Goal: Task Accomplishment & Management: Manage account settings

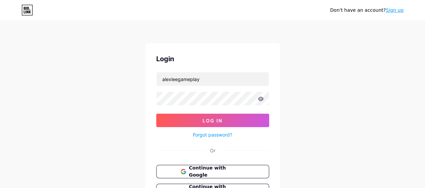
type input "alexleegameplay"
click at [156, 113] on button "Log In" at bounding box center [212, 119] width 113 height 13
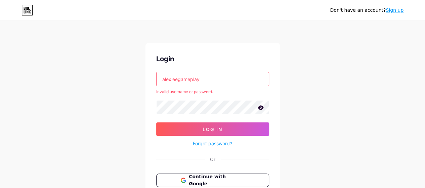
drag, startPoint x: 205, startPoint y: 80, endPoint x: 41, endPoint y: 117, distance: 168.5
click at [54, 113] on div "Don't have an account? Sign up Login alexleegameplay Invalid username or passwo…" at bounding box center [212, 128] width 425 height 256
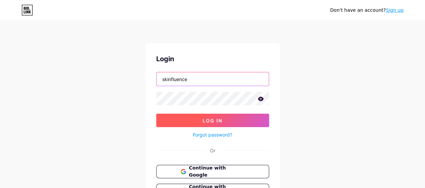
type input "skinfluence"
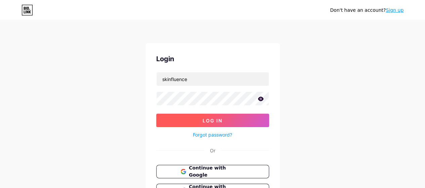
click at [189, 121] on button "Log In" at bounding box center [212, 119] width 113 height 13
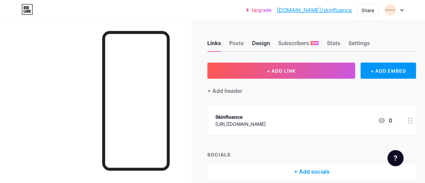
click at [267, 47] on div "Design" at bounding box center [261, 45] width 18 height 12
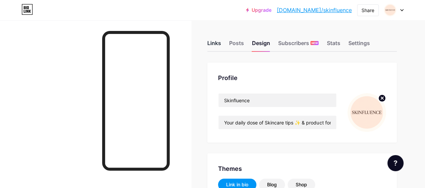
click at [213, 45] on div "Links" at bounding box center [214, 45] width 14 height 12
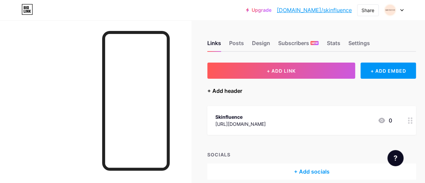
click at [236, 92] on div "+ Add header" at bounding box center [224, 91] width 35 height 8
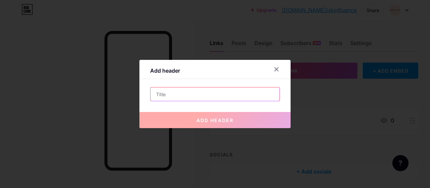
click at [242, 96] on input "text" at bounding box center [214, 93] width 129 height 13
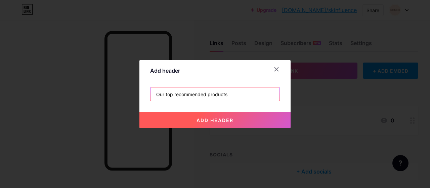
type input "Our top recommended products"
click at [224, 118] on span "add header" at bounding box center [214, 120] width 37 height 6
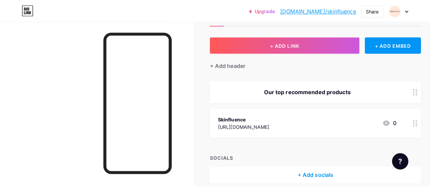
scroll to position [34, 0]
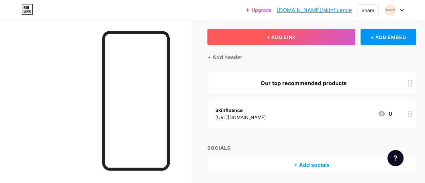
click at [234, 38] on button "+ ADD LINK" at bounding box center [281, 37] width 148 height 16
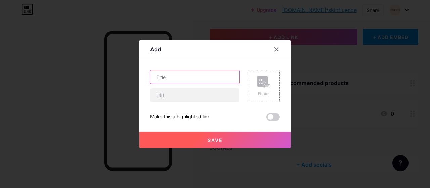
click at [179, 77] on input "text" at bounding box center [194, 76] width 89 height 13
type input "Weight loss formula"
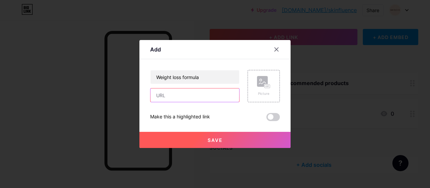
click at [173, 92] on input "text" at bounding box center [194, 94] width 89 height 13
paste input "[URL][DOMAIN_NAME]"
type input "[URL][DOMAIN_NAME]"
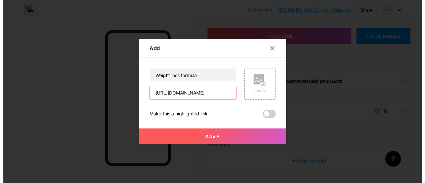
scroll to position [0, 0]
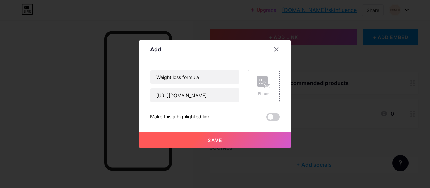
click at [261, 81] on rect at bounding box center [262, 81] width 11 height 11
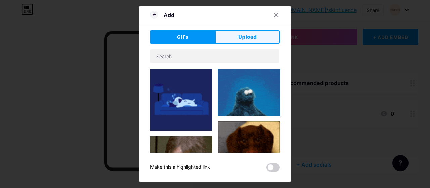
click at [248, 41] on button "Upload" at bounding box center [247, 36] width 65 height 13
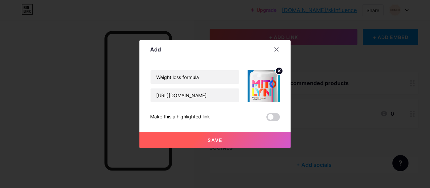
click at [247, 137] on button "Save" at bounding box center [214, 140] width 151 height 16
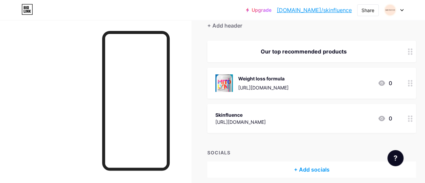
scroll to position [26, 0]
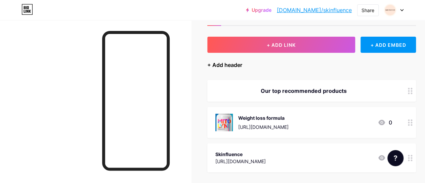
click at [231, 62] on div "+ Add header" at bounding box center [224, 65] width 35 height 8
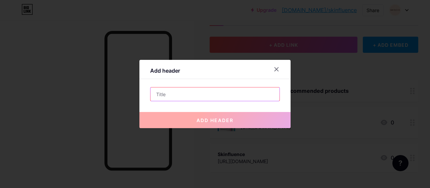
click at [202, 99] on input "text" at bounding box center [214, 93] width 129 height 13
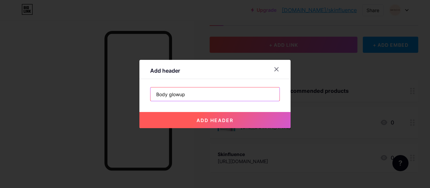
type input "Body glowup"
click at [205, 113] on button "add header" at bounding box center [214, 120] width 151 height 16
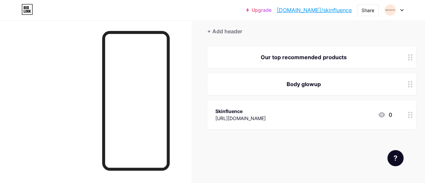
scroll to position [70, 0]
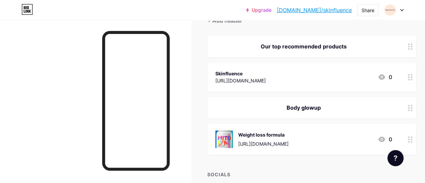
click at [277, 134] on div "Weight loss formula" at bounding box center [263, 134] width 50 height 7
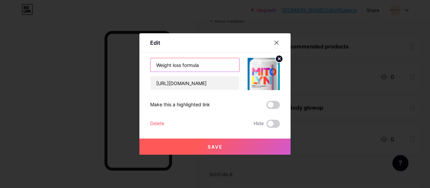
click at [202, 67] on input "Weight loss formula" at bounding box center [194, 64] width 89 height 13
type input "Weight loss formula Mitolyn"
click at [198, 145] on button "Save" at bounding box center [214, 146] width 151 height 16
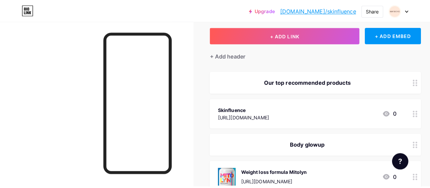
scroll to position [67, 0]
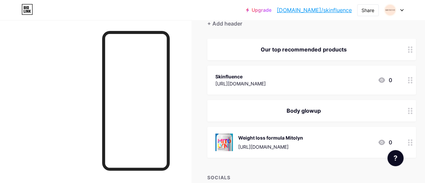
click at [318, 82] on div "Skinfluence [URL][DOMAIN_NAME] 0" at bounding box center [303, 79] width 176 height 15
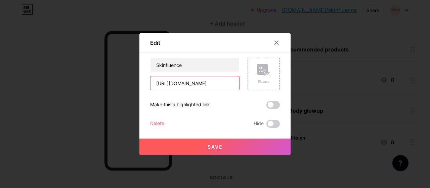
drag, startPoint x: 231, startPoint y: 84, endPoint x: 138, endPoint y: 89, distance: 92.8
click at [139, 89] on div "Edit Content YouTube Play YouTube video without leaving your page. ADD Vimeo Pl…" at bounding box center [214, 93] width 151 height 121
click at [158, 84] on input "[URL][DOMAIN_NAME]" at bounding box center [194, 82] width 89 height 13
drag, startPoint x: 153, startPoint y: 83, endPoint x: 271, endPoint y: 85, distance: 117.8
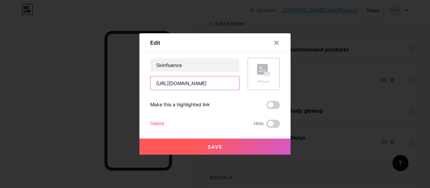
click at [271, 85] on div "Skinfluence [URL][DOMAIN_NAME] Picture" at bounding box center [215, 74] width 130 height 32
paste input "[URL][DOMAIN_NAME]"
type input "[URL][DOMAIN_NAME]"
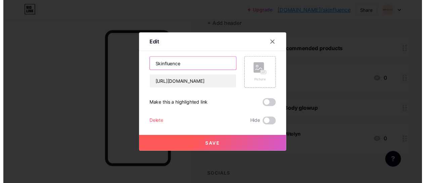
scroll to position [0, 0]
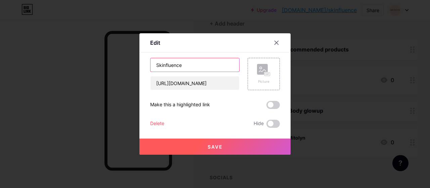
drag, startPoint x: 209, startPoint y: 65, endPoint x: 87, endPoint y: 62, distance: 122.2
click at [93, 62] on div "Edit Content YouTube Play YouTube video without leaving your page. ADD Vimeo Pl…" at bounding box center [215, 94] width 430 height 188
type input "teatree trouble facemask"
click at [259, 69] on circle at bounding box center [260, 68] width 2 height 2
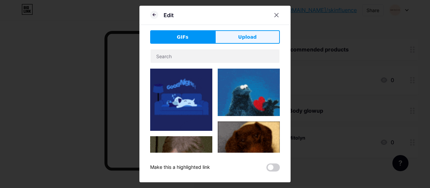
click at [243, 41] on button "Upload" at bounding box center [247, 36] width 65 height 13
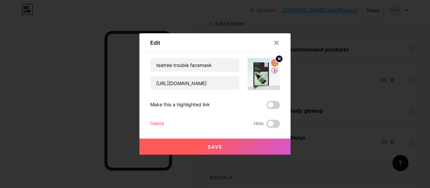
click at [226, 145] on button "Save" at bounding box center [214, 146] width 151 height 16
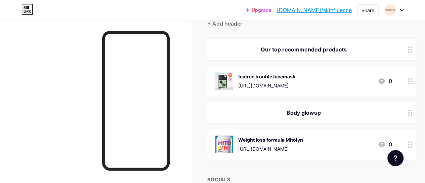
click at [312, 51] on div "Our top recommended products" at bounding box center [303, 49] width 176 height 8
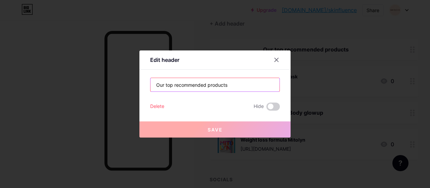
drag, startPoint x: 239, startPoint y: 82, endPoint x: 138, endPoint y: 86, distance: 101.1
click at [139, 86] on div "Edit header Our top recommended products Delete Hide Save" at bounding box center [214, 93] width 151 height 87
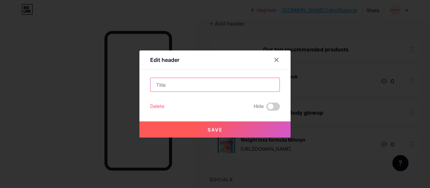
paste input "The Best South Korean Skincare Picks"
drag, startPoint x: 173, startPoint y: 84, endPoint x: 147, endPoint y: 85, distance: 25.9
click at [147, 85] on div "Edit header The Best South Korean Skincare Picks Delete Hide Save" at bounding box center [214, 93] width 151 height 87
type input "our recommended South Korean Skincare Picks"
click at [207, 128] on span "Save" at bounding box center [214, 130] width 15 height 6
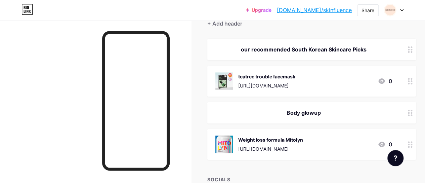
click at [297, 113] on div "Body glowup" at bounding box center [303, 112] width 176 height 8
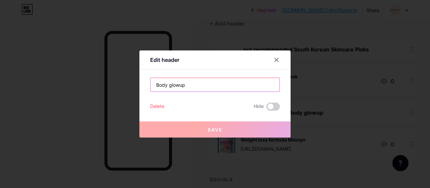
drag, startPoint x: 160, startPoint y: 86, endPoint x: 97, endPoint y: 85, distance: 63.8
click at [101, 86] on div "Edit header Body glowup Delete Hide Save" at bounding box center [215, 94] width 430 height 188
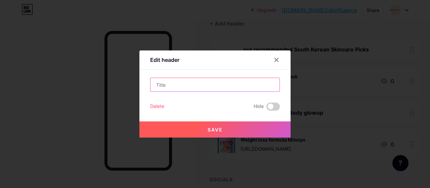
paste input "Body Care Essentials"
type input "Body Care Essentials"
click at [193, 128] on button "Save" at bounding box center [214, 129] width 151 height 16
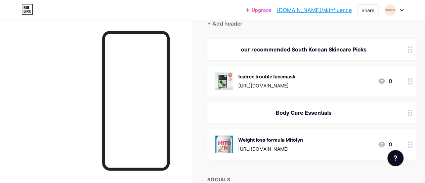
click at [269, 55] on div "our recommended South Korean Skincare Picks" at bounding box center [311, 49] width 208 height 21
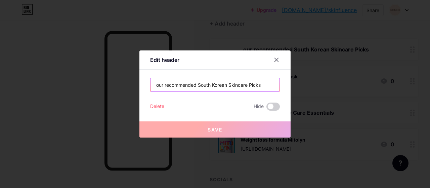
click at [162, 86] on input "our recommended South Korean Skincare Picks" at bounding box center [214, 84] width 129 height 13
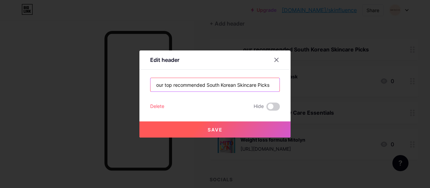
type input "our top recommended South Korean Skincare Picks"
click at [233, 130] on button "Save" at bounding box center [214, 129] width 151 height 16
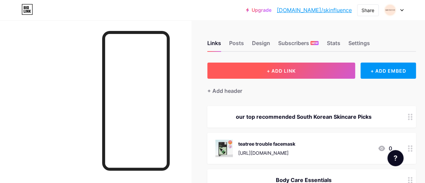
click at [275, 75] on button "+ ADD LINK" at bounding box center [281, 70] width 148 height 16
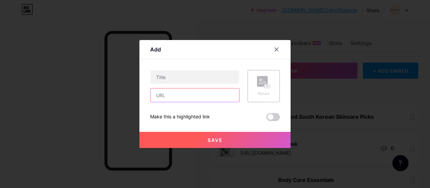
click at [170, 90] on input "text" at bounding box center [194, 94] width 89 height 13
click at [168, 95] on input "text" at bounding box center [194, 94] width 89 height 13
click at [253, 86] on div "Picture" at bounding box center [263, 86] width 32 height 32
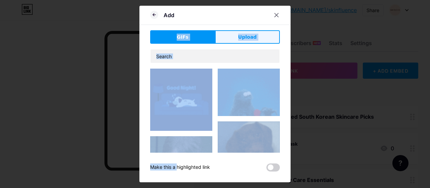
click at [250, 33] on button "Upload" at bounding box center [247, 36] width 65 height 13
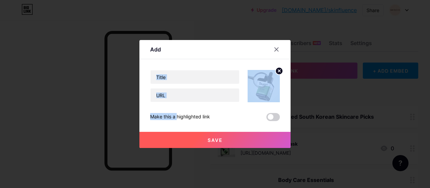
click at [258, 90] on img at bounding box center [263, 86] width 32 height 32
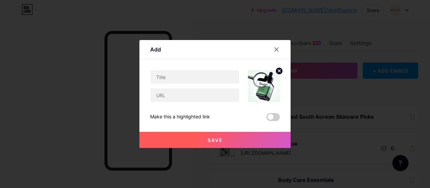
click at [236, 109] on div "Make this a highlighted link Save" at bounding box center [215, 95] width 130 height 51
click at [187, 72] on input "text" at bounding box center [194, 76] width 89 height 13
type input "t"
type input "skin trouble serum"
click at [201, 137] on button "Save" at bounding box center [214, 140] width 151 height 16
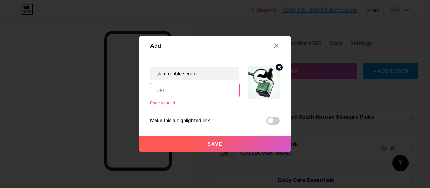
click at [176, 93] on input "text" at bounding box center [194, 89] width 89 height 13
paste input "[URL][DOMAIN_NAME]"
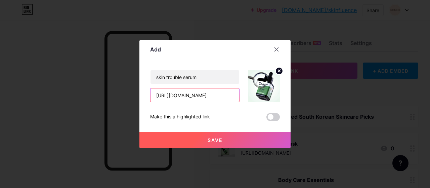
type input "[URL][DOMAIN_NAME]"
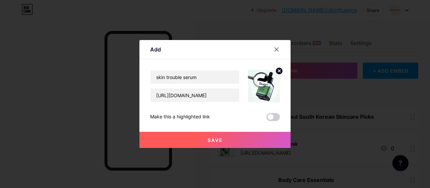
click at [217, 141] on span "Save" at bounding box center [214, 140] width 15 height 6
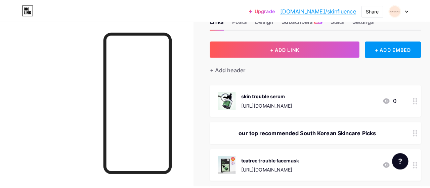
scroll to position [34, 0]
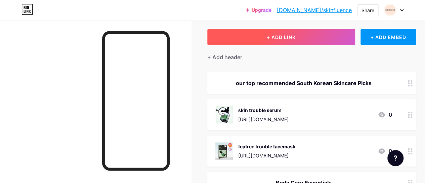
click at [275, 36] on span "+ ADD LINK" at bounding box center [281, 37] width 29 height 6
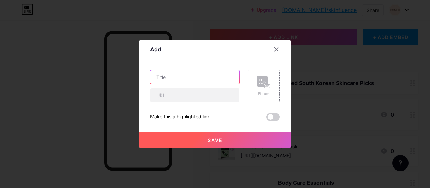
click at [177, 81] on input "text" at bounding box center [194, 76] width 89 height 13
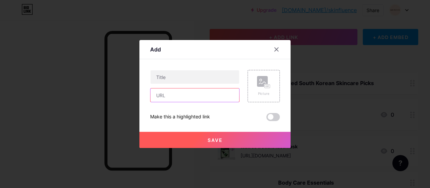
click at [183, 95] on input "text" at bounding box center [194, 94] width 89 height 13
paste input "[URL][DOMAIN_NAME]"
type input "[URL][DOMAIN_NAME]"
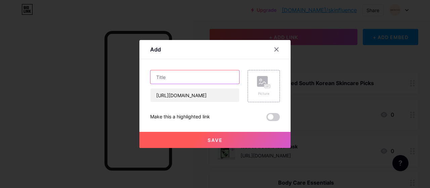
click at [181, 79] on input "text" at bounding box center [194, 76] width 89 height 13
type input "Mung bean cleansing foam"
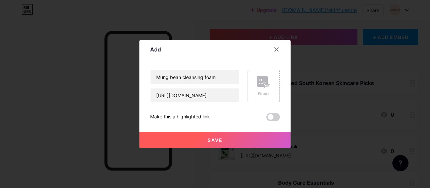
click at [265, 92] on div "Picture" at bounding box center [263, 93] width 13 height 5
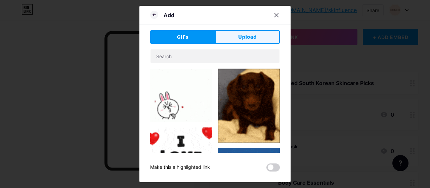
click at [255, 39] on button "Upload" at bounding box center [247, 36] width 65 height 13
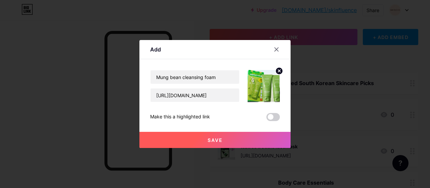
click at [268, 140] on button "Save" at bounding box center [214, 140] width 151 height 16
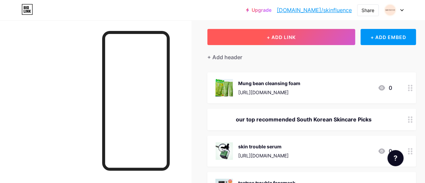
click at [270, 41] on button "+ ADD LINK" at bounding box center [281, 37] width 148 height 16
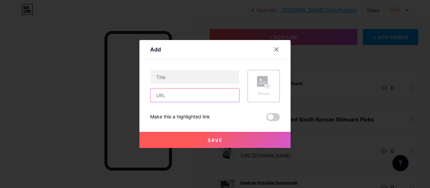
click at [210, 102] on input "text" at bounding box center [194, 94] width 89 height 13
paste input "[URL][DOMAIN_NAME]"
type input "[URL][DOMAIN_NAME]"
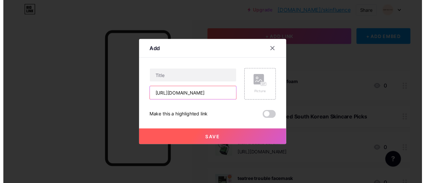
scroll to position [0, 0]
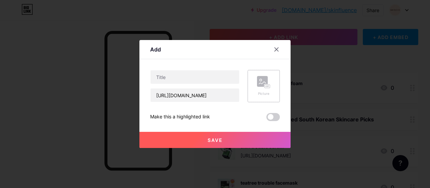
click at [259, 92] on div "Picture" at bounding box center [263, 93] width 13 height 5
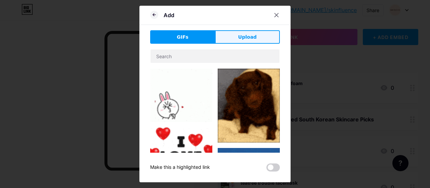
click at [241, 37] on span "Upload" at bounding box center [247, 37] width 18 height 7
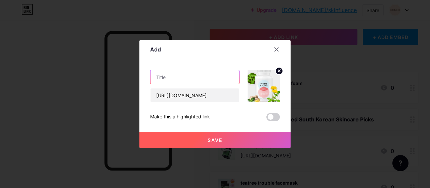
click at [195, 76] on input "text" at bounding box center [194, 76] width 89 height 13
type input "Prime biome skin health gummies"
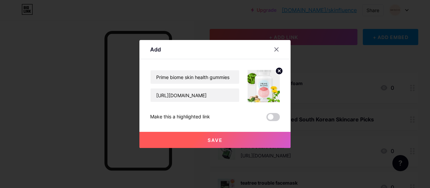
click at [194, 135] on button "Save" at bounding box center [214, 140] width 151 height 16
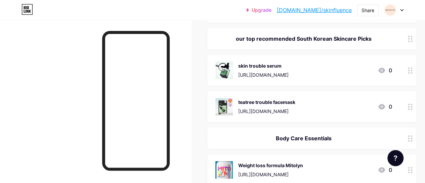
scroll to position [168, 0]
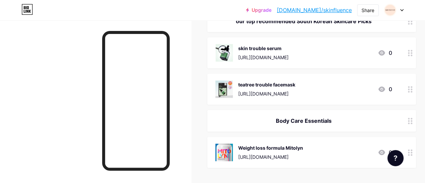
drag, startPoint x: 411, startPoint y: 93, endPoint x: 385, endPoint y: 139, distance: 52.9
click at [385, 139] on span "Mung bean cleansing foam [URL][DOMAIN_NAME] 0 Prime biome skin health gummies […" at bounding box center [311, 53] width 208 height 230
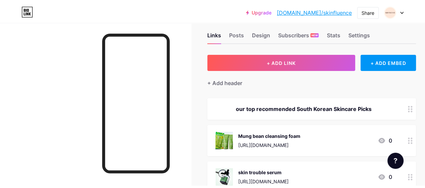
scroll to position [0, 0]
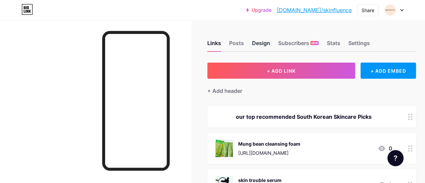
click at [264, 42] on div "Design" at bounding box center [261, 45] width 18 height 12
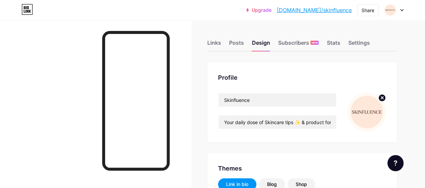
scroll to position [34, 0]
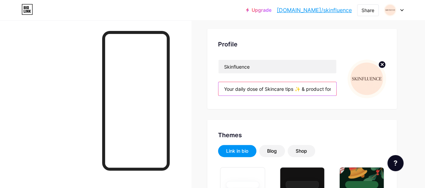
click at [260, 89] on input "Your daily dose of Skincare tips ✨ & product for radiant, healthy skin. Glow na…" at bounding box center [277, 88] width 118 height 13
drag, startPoint x: 224, startPoint y: 90, endPoint x: 412, endPoint y: 96, distance: 188.7
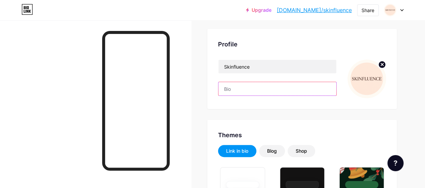
scroll to position [0, 0]
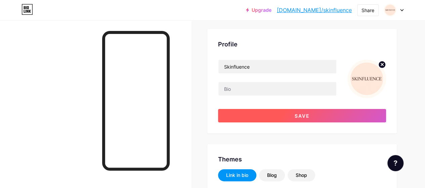
click at [353, 116] on button "Save" at bounding box center [302, 115] width 168 height 13
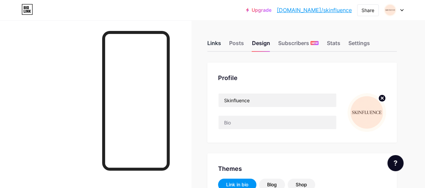
click at [216, 42] on div "Links" at bounding box center [214, 45] width 14 height 12
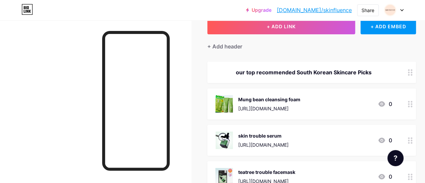
scroll to position [67, 0]
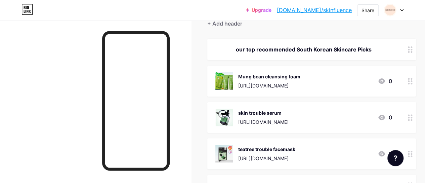
click at [332, 46] on div "our top recommended South Korean Skincare Picks" at bounding box center [303, 49] width 176 height 8
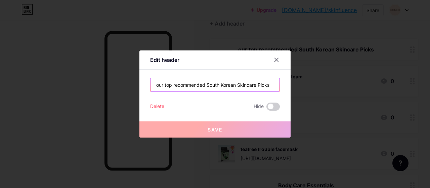
click at [156, 86] on input "our top recommended South Korean Skincare Picks" at bounding box center [214, 84] width 129 height 13
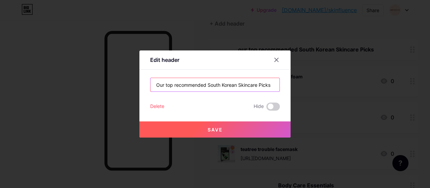
type input "Our top recommended South Korean Skincare Picks"
click at [190, 131] on button "Save" at bounding box center [214, 129] width 151 height 16
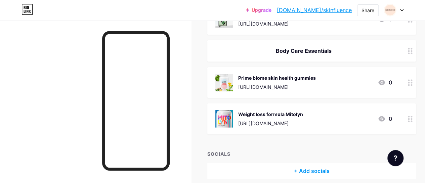
scroll to position [231, 0]
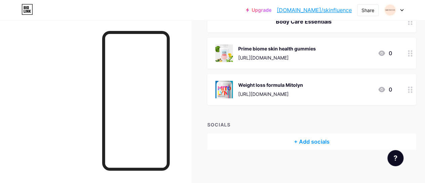
click at [288, 83] on div "Weight loss formula Mitolyn" at bounding box center [270, 84] width 65 height 7
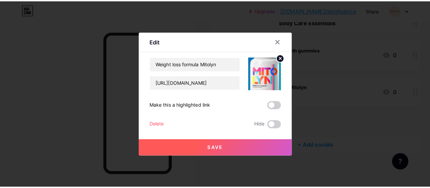
scroll to position [226, 0]
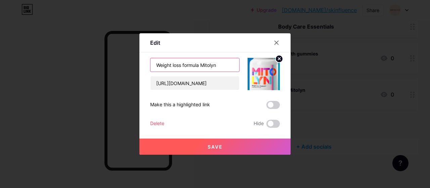
drag, startPoint x: 222, startPoint y: 67, endPoint x: 140, endPoint y: 78, distance: 82.3
click at [140, 77] on div "Edit Content YouTube Play YouTube video without leaving your page. ADD Vimeo Pl…" at bounding box center [214, 93] width 151 height 121
type input "Mitochondria weight loss supplement"
click at [245, 151] on button "Save" at bounding box center [214, 146] width 151 height 16
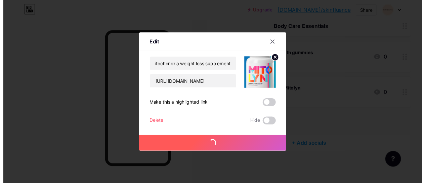
scroll to position [0, 0]
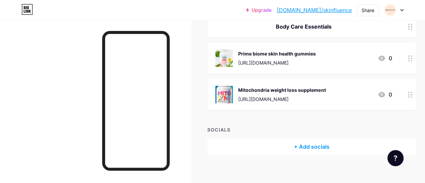
click at [275, 90] on div "Mitochondria weight loss supplement" at bounding box center [281, 89] width 87 height 7
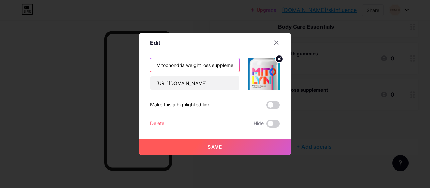
drag, startPoint x: 182, startPoint y: 66, endPoint x: 138, endPoint y: 70, distance: 44.5
click at [139, 70] on div "Edit Content YouTube Play YouTube video without leaving your page. ADD Vimeo Pl…" at bounding box center [214, 93] width 151 height 121
type input "Mitolyn weight loss supplement"
click at [173, 149] on button "Save" at bounding box center [214, 146] width 151 height 16
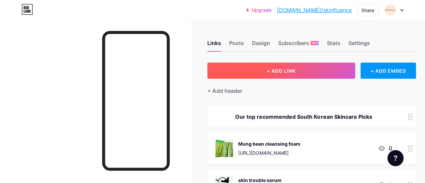
click at [255, 67] on button "+ ADD LINK" at bounding box center [281, 70] width 148 height 16
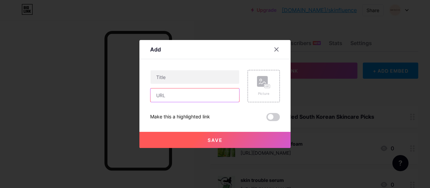
click at [185, 102] on input "text" at bounding box center [194, 94] width 89 height 13
paste input "[URL][DOMAIN_NAME]"
type input "[URL][DOMAIN_NAME]"
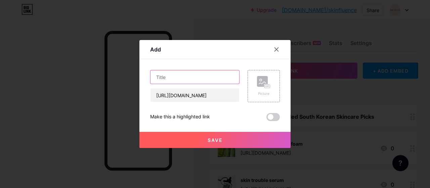
click at [165, 80] on input "text" at bounding box center [194, 76] width 89 height 13
paste input "Skincare tracker | Aesthetic everyday planner"
type input "Skincare tracker | Aesthetic everyday planner"
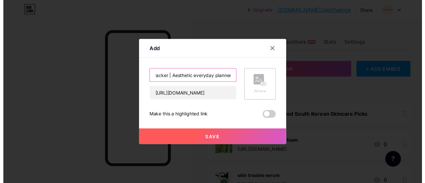
scroll to position [0, 0]
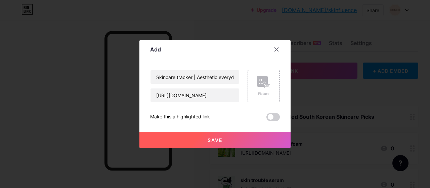
click at [257, 95] on div "Picture" at bounding box center [263, 93] width 13 height 5
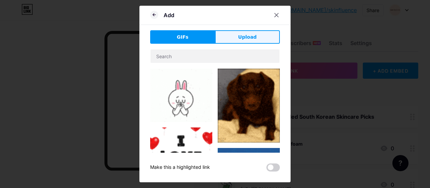
click at [248, 35] on span "Upload" at bounding box center [247, 37] width 18 height 7
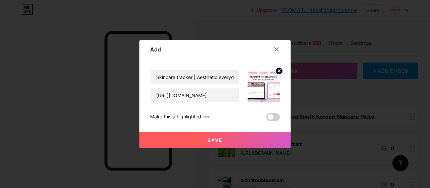
click at [247, 135] on button "Save" at bounding box center [214, 140] width 151 height 16
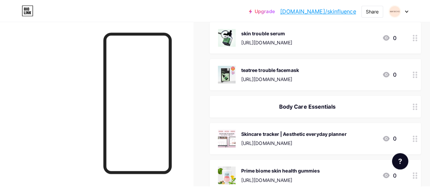
scroll to position [168, 0]
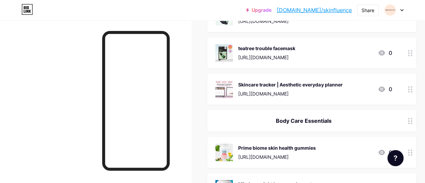
click at [311, 82] on div "Skincare tracker | Aesthetic everyday planner" at bounding box center [290, 84] width 104 height 7
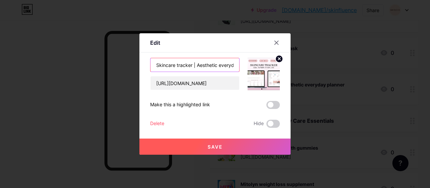
scroll to position [0, 23]
drag, startPoint x: 191, startPoint y: 65, endPoint x: 262, endPoint y: 66, distance: 71.8
click at [262, 66] on div "Skincare tracker | Aesthetic everyday planner [URL][DOMAIN_NAME]" at bounding box center [215, 74] width 130 height 32
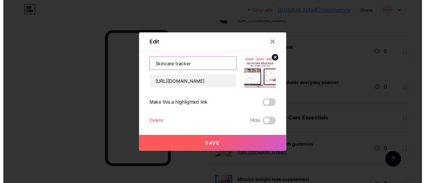
scroll to position [0, 0]
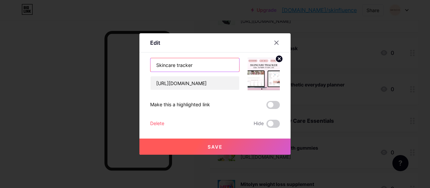
type input "Skincare tracker"
click at [181, 147] on button "Save" at bounding box center [214, 146] width 151 height 16
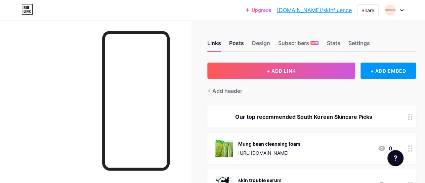
click at [238, 44] on div "Posts" at bounding box center [236, 45] width 15 height 12
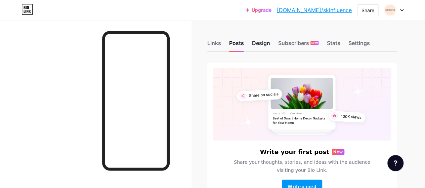
click at [260, 44] on div "Design" at bounding box center [261, 45] width 18 height 12
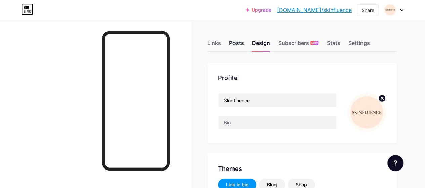
click at [237, 43] on div "Posts" at bounding box center [236, 45] width 15 height 12
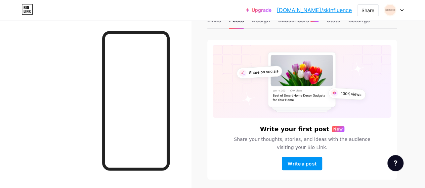
scroll to position [34, 0]
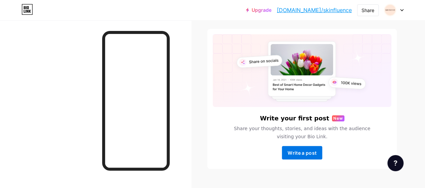
click at [314, 150] on span "Write a post" at bounding box center [301, 153] width 29 height 6
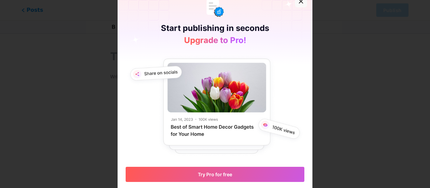
click at [298, 4] on icon at bounding box center [300, 1] width 5 height 5
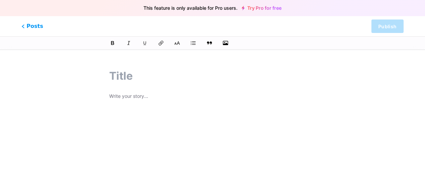
click at [126, 78] on input "text" at bounding box center [212, 76] width 206 height 16
click at [37, 29] on span "Posts" at bounding box center [32, 26] width 24 height 9
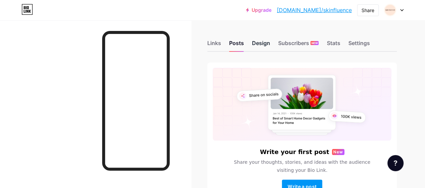
click at [270, 42] on div "Design" at bounding box center [261, 45] width 18 height 12
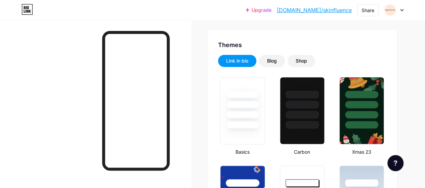
scroll to position [134, 0]
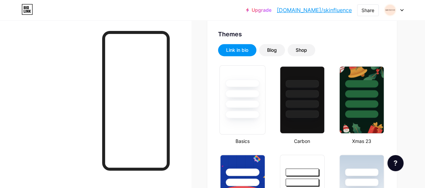
click at [250, 87] on div at bounding box center [242, 83] width 34 height 8
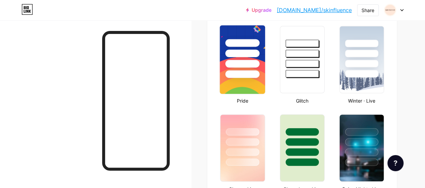
scroll to position [269, 0]
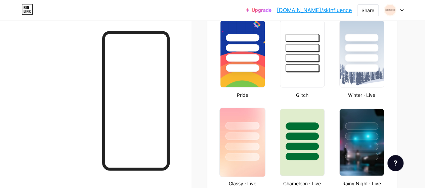
click at [247, 119] on div at bounding box center [242, 134] width 45 height 53
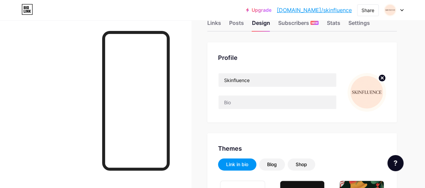
scroll to position [0, 0]
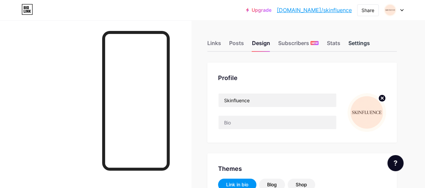
click at [360, 43] on div "Settings" at bounding box center [358, 45] width 21 height 12
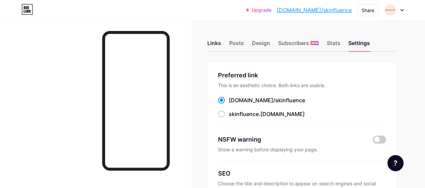
click at [214, 45] on div "Links" at bounding box center [214, 45] width 14 height 12
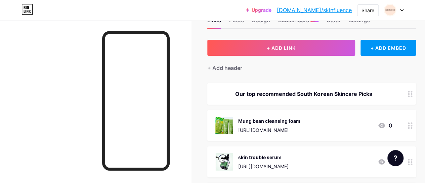
scroll to position [34, 0]
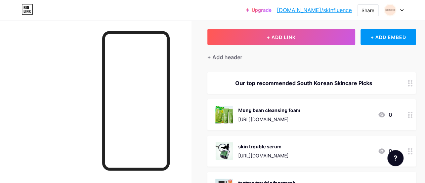
click at [32, 8] on icon at bounding box center [26, 9] width 11 height 11
click at [28, 11] on icon at bounding box center [26, 9] width 11 height 11
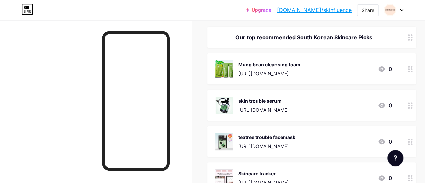
scroll to position [0, 0]
